Goal: Find contact information

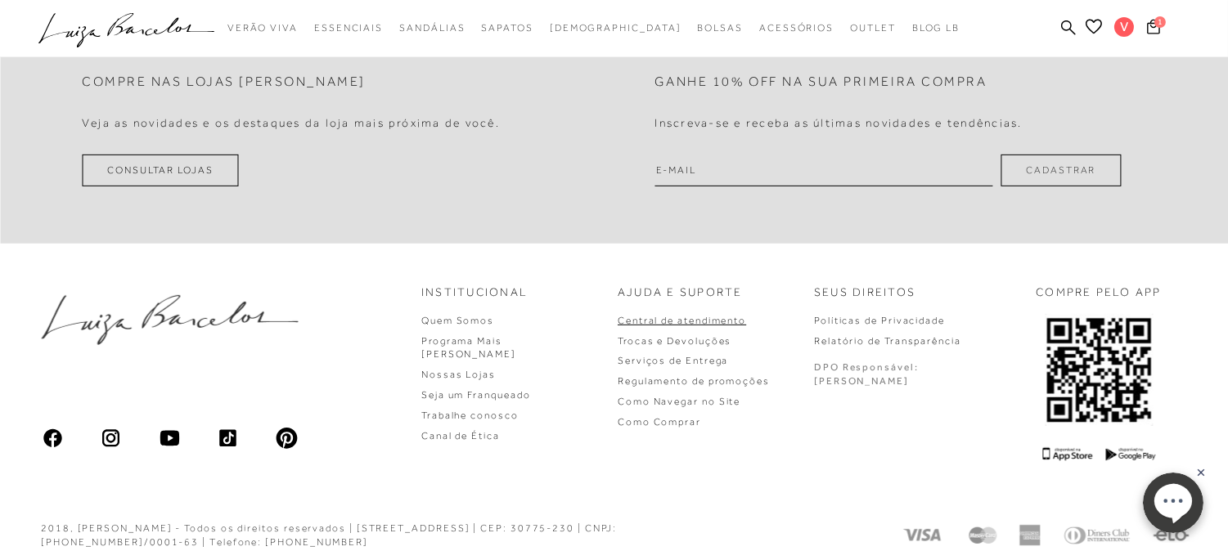
click at [737, 315] on link "Central de atendimento" at bounding box center [682, 320] width 128 height 11
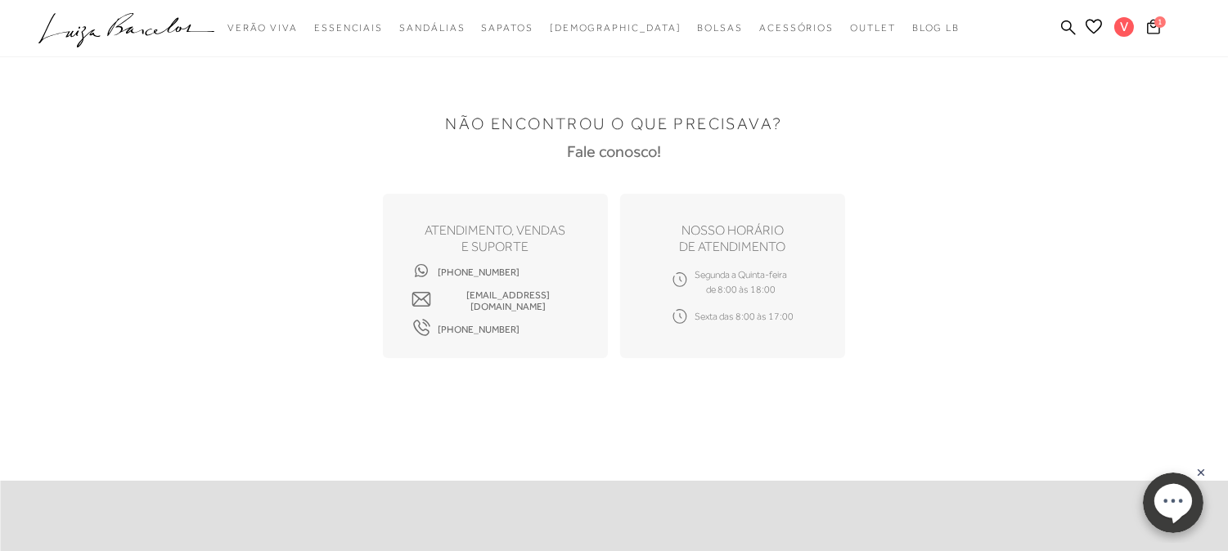
click at [541, 266] on div "ATENDIMENTO, VENDAS e suporte (31) 99740-5426 sac.lojaonline@luizabarcelos.com.…" at bounding box center [495, 276] width 225 height 164
drag, startPoint x: 504, startPoint y: 272, endPoint x: 430, endPoint y: 268, distance: 74.6
click at [430, 272] on div "(31) 99740-5426 sac.lojaonline@luizabarcelos.com.br (31) 3428-4230" at bounding box center [496, 301] width 168 height 58
copy span "[PHONE_NUMBER]"
